Goal: Communication & Community: Answer question/provide support

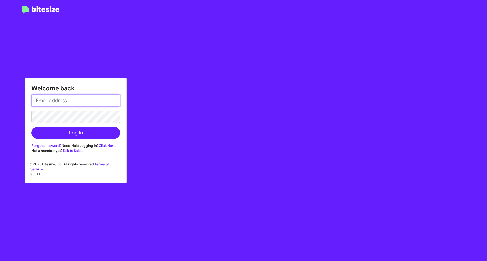
click at [82, 100] on input "email" at bounding box center [75, 101] width 89 height 12
type input "[EMAIL_ADDRESS][DOMAIN_NAME]"
click at [31, 127] on button "Log In" at bounding box center [75, 133] width 89 height 12
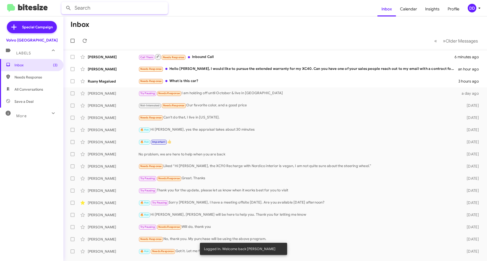
click at [112, 8] on input "text" at bounding box center [114, 8] width 106 height 12
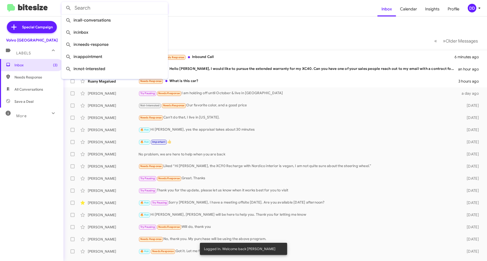
click at [217, 29] on mat-toolbar-row "Inbox" at bounding box center [274, 24] width 423 height 16
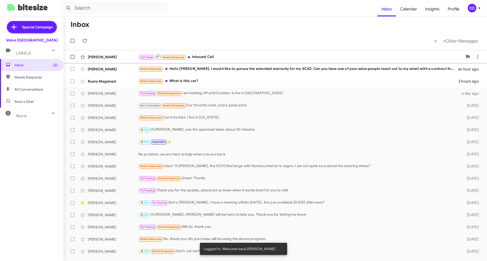
click at [236, 56] on div "Call Them Needs Response Inbound Call" at bounding box center [300, 57] width 324 height 6
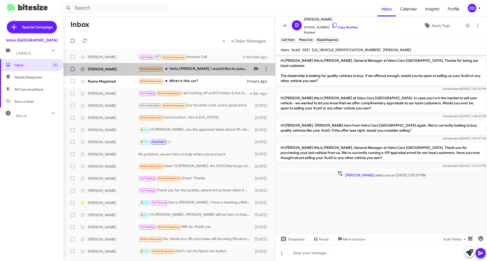
click at [228, 67] on div "Needs Response Hello [PERSON_NAME], I would like to pursue the extended warrant…" at bounding box center [194, 69] width 112 height 6
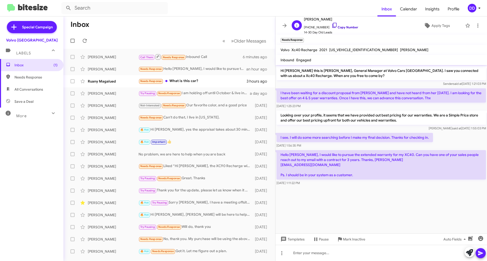
click at [343, 26] on link "Copy Number" at bounding box center [344, 27] width 27 height 4
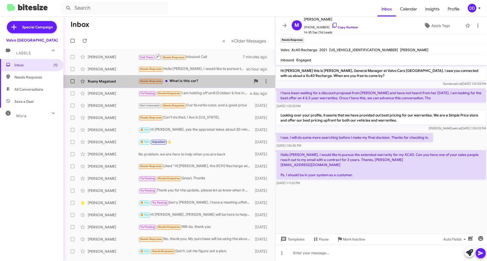
click at [204, 84] on div "Needs Response What is this car?" at bounding box center [194, 81] width 112 height 6
